Goal: Task Accomplishment & Management: Use online tool/utility

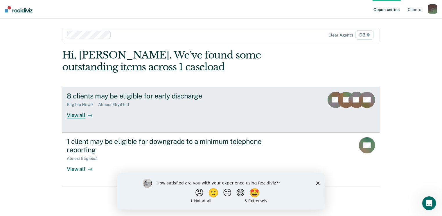
click at [81, 116] on div "View all" at bounding box center [83, 112] width 32 height 11
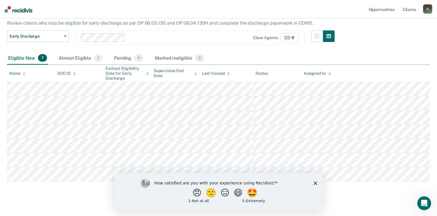
scroll to position [58, 0]
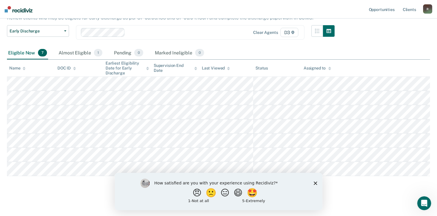
click at [316, 183] on polygon "Close survey" at bounding box center [315, 183] width 3 height 3
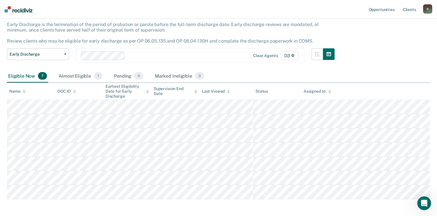
scroll to position [34, 0]
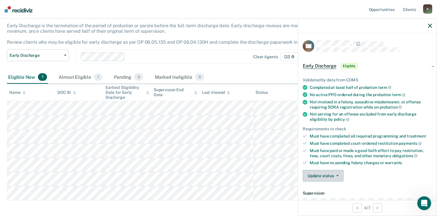
click at [332, 170] on button "Update status" at bounding box center [323, 176] width 41 height 12
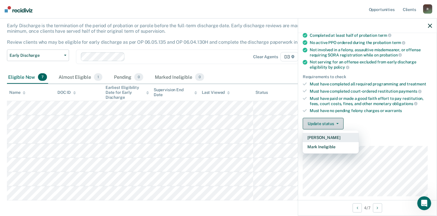
scroll to position [54, 0]
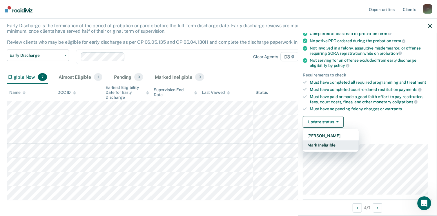
click at [327, 142] on button "Mark Ineligible" at bounding box center [331, 145] width 56 height 9
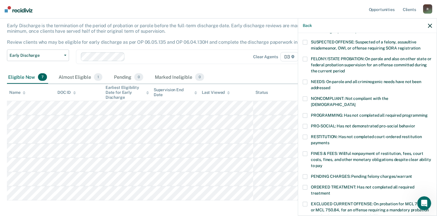
click at [305, 124] on span at bounding box center [305, 126] width 5 height 5
click at [306, 113] on span at bounding box center [305, 115] width 5 height 5
click at [306, 97] on span at bounding box center [305, 99] width 5 height 5
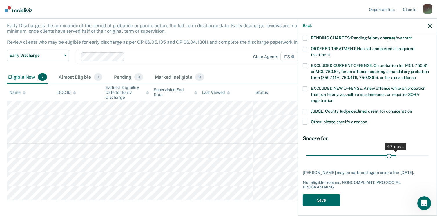
scroll to position [193, 0]
drag, startPoint x: 346, startPoint y: 150, endPoint x: 436, endPoint y: 150, distance: 90.8
type input "90"
click at [429, 151] on input "range" at bounding box center [367, 156] width 122 height 10
click at [323, 200] on button "Save" at bounding box center [321, 201] width 37 height 12
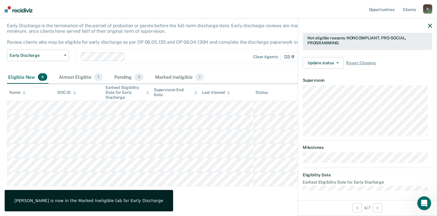
scroll to position [113, 0]
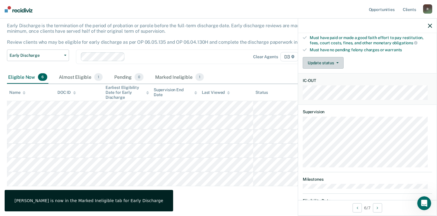
click at [331, 62] on button "Update status" at bounding box center [323, 63] width 41 height 12
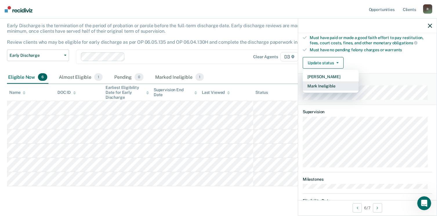
click at [323, 82] on button "Mark Ineligible" at bounding box center [331, 86] width 56 height 9
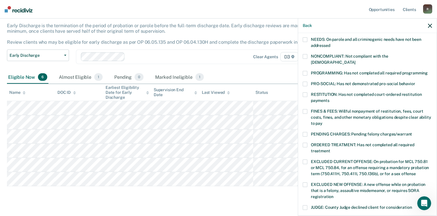
scroll to position [96, 0]
click at [305, 93] on span at bounding box center [305, 95] width 5 height 5
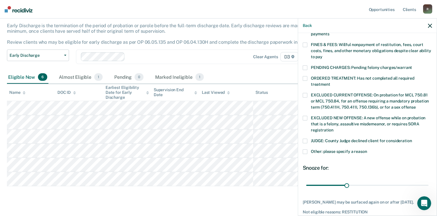
scroll to position [188, 0]
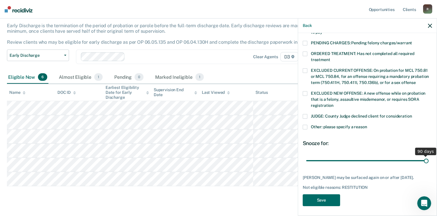
drag, startPoint x: 346, startPoint y: 155, endPoint x: 443, endPoint y: 157, distance: 97.2
type input "90"
click at [429, 157] on input "range" at bounding box center [367, 161] width 122 height 10
click at [324, 199] on button "Save" at bounding box center [321, 201] width 37 height 12
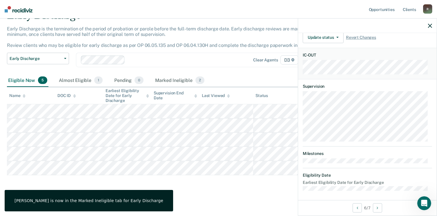
scroll to position [113, 0]
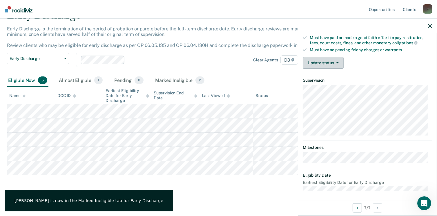
click at [330, 63] on button "Update status" at bounding box center [323, 63] width 41 height 12
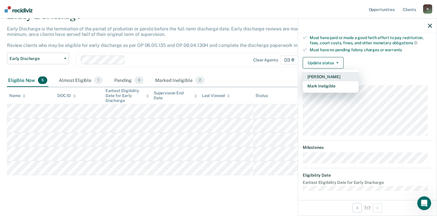
click at [328, 72] on button "[PERSON_NAME]" at bounding box center [331, 76] width 56 height 9
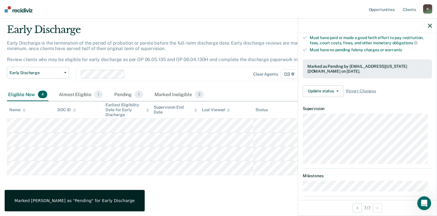
scroll to position [157, 0]
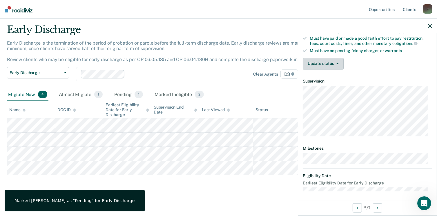
click at [332, 61] on button "Update status" at bounding box center [323, 64] width 41 height 12
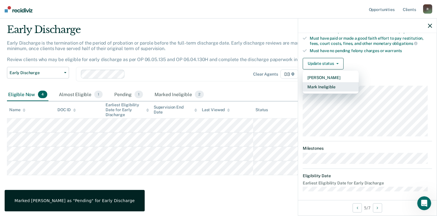
click at [322, 82] on button "Mark Ineligible" at bounding box center [331, 86] width 56 height 9
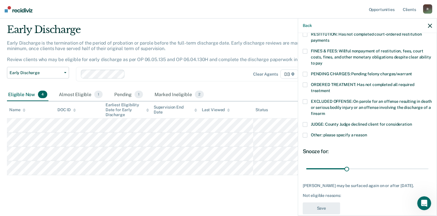
click at [305, 49] on span at bounding box center [305, 51] width 5 height 5
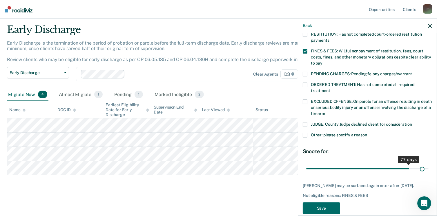
drag, startPoint x: 346, startPoint y: 163, endPoint x: 418, endPoint y: 162, distance: 72.0
click at [418, 164] on input "range" at bounding box center [367, 169] width 122 height 10
drag, startPoint x: 419, startPoint y: 161, endPoint x: 428, endPoint y: 162, distance: 9.4
type input "90"
click at [428, 164] on input "range" at bounding box center [367, 169] width 122 height 10
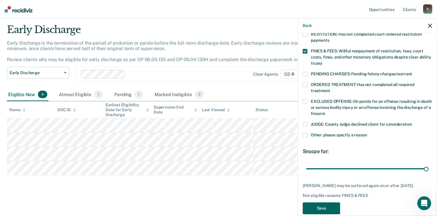
click at [325, 207] on button "Save" at bounding box center [321, 209] width 37 height 12
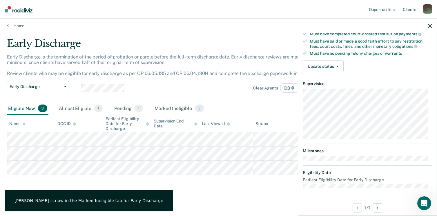
scroll to position [107, 0]
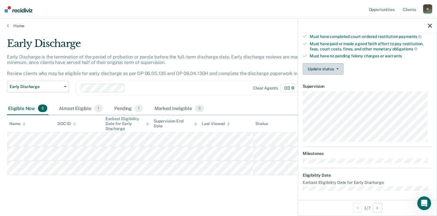
click at [317, 68] on button "Update status" at bounding box center [323, 69] width 41 height 12
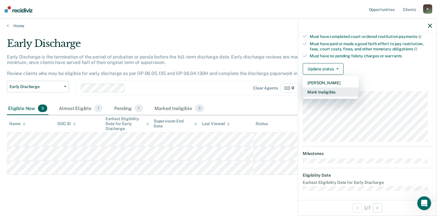
click at [319, 88] on button "Mark Ineligible" at bounding box center [331, 92] width 56 height 9
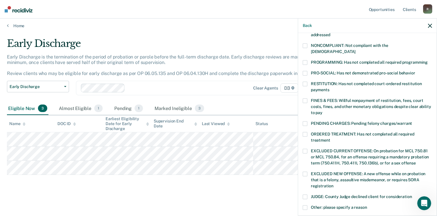
scroll to position [138, 0]
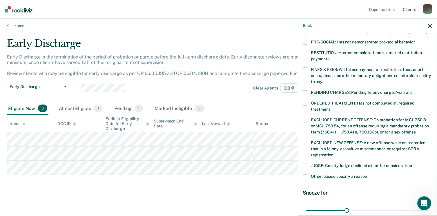
click at [318, 68] on label "FINES & FEES: Willful nonpayment of restitution, fees, court costs, fines, and …" at bounding box center [367, 77] width 129 height 18
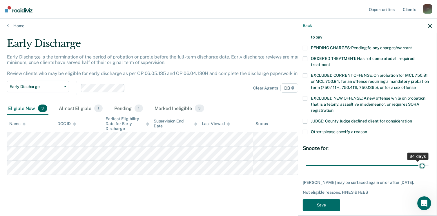
scroll to position [188, 0]
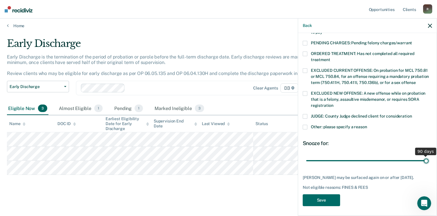
drag, startPoint x: 349, startPoint y: 156, endPoint x: 443, endPoint y: 155, distance: 94.0
type input "90"
click at [429, 156] on input "range" at bounding box center [367, 161] width 122 height 10
click at [321, 198] on button "Save" at bounding box center [321, 201] width 37 height 12
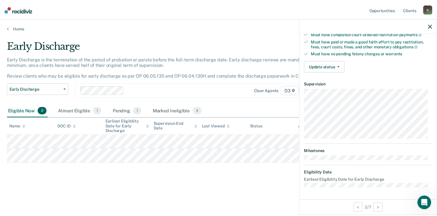
scroll to position [107, 0]
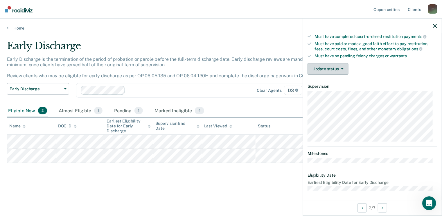
click at [328, 64] on button "Update status" at bounding box center [327, 69] width 41 height 12
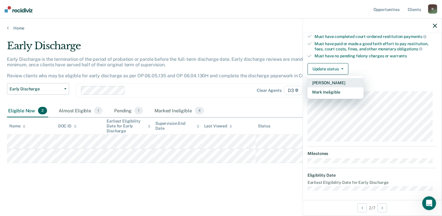
click at [330, 79] on button "[PERSON_NAME]" at bounding box center [335, 82] width 56 height 9
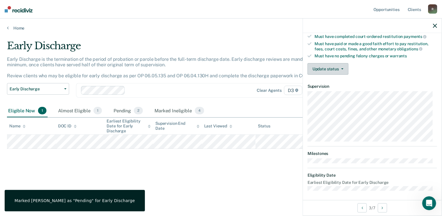
click at [320, 68] on button "Update status" at bounding box center [327, 69] width 41 height 12
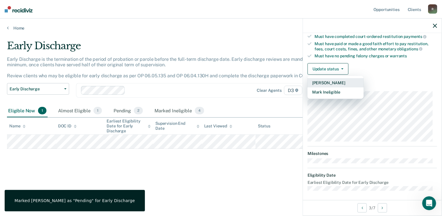
click at [324, 80] on button "[PERSON_NAME]" at bounding box center [335, 82] width 56 height 9
